Goal: Entertainment & Leisure: Browse casually

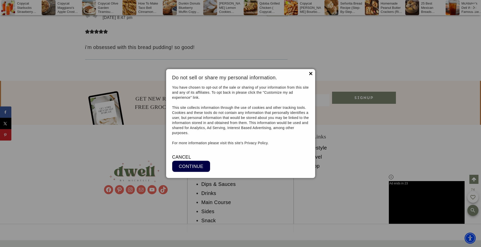
scroll to position [4825, 0]
